Goal: Information Seeking & Learning: Understand process/instructions

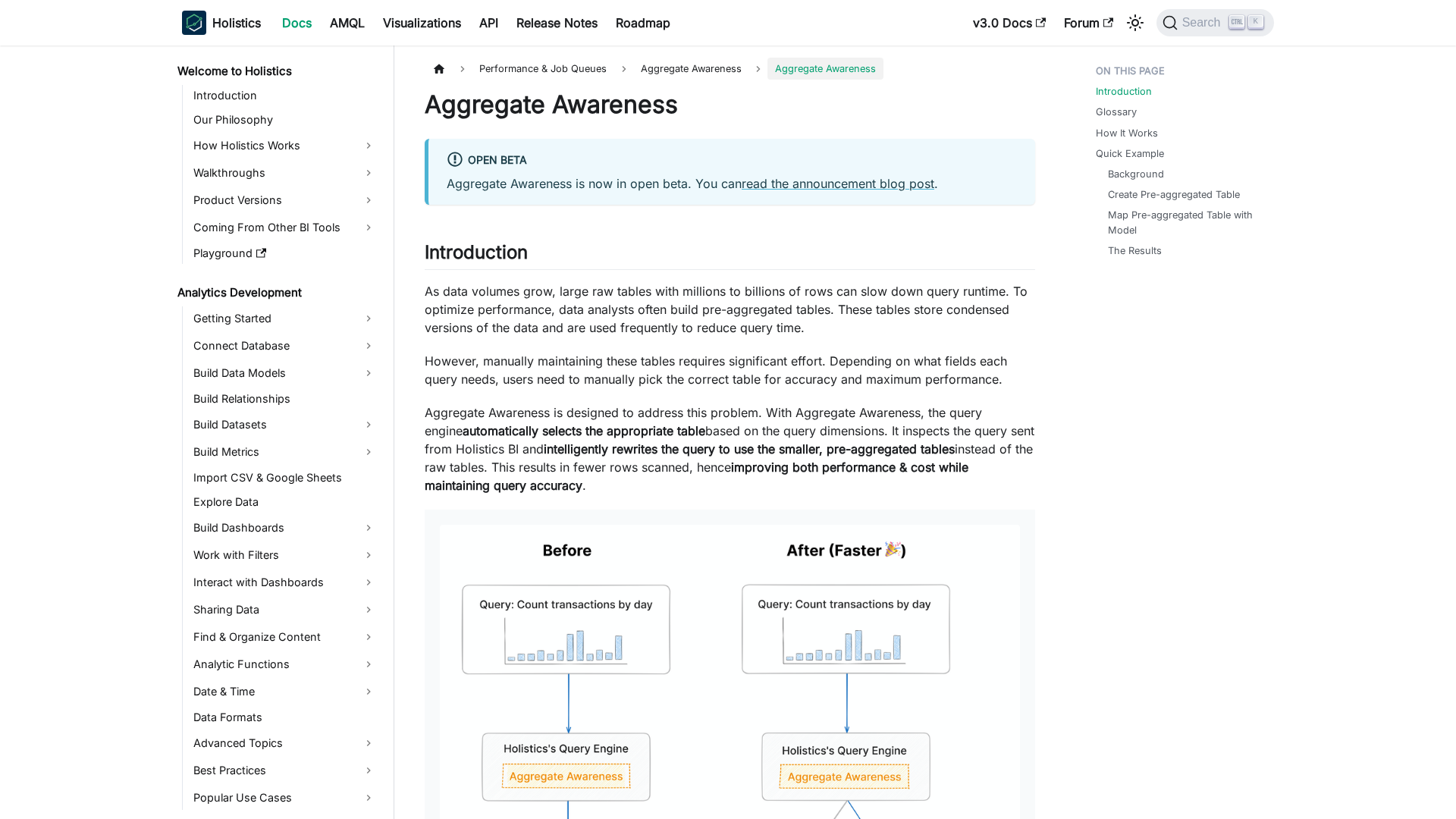
scroll to position [947, 0]
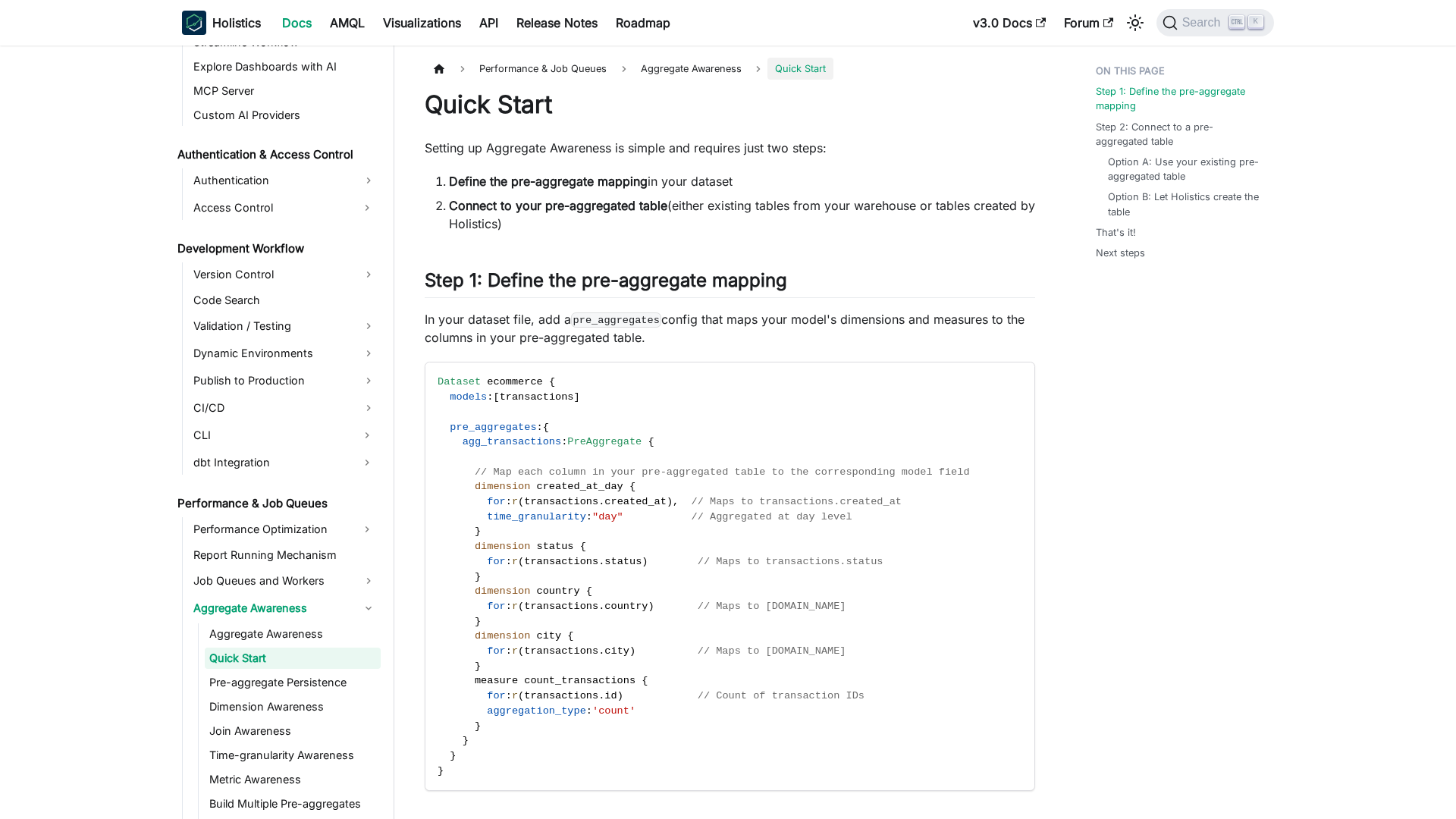
scroll to position [971, 0]
